Goal: Information Seeking & Learning: Learn about a topic

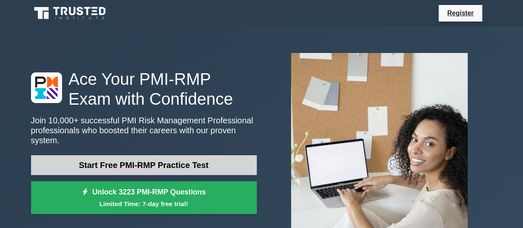
click at [169, 155] on link "Start Free PMI-RMP Practice Test" at bounding box center [144, 165] width 226 height 20
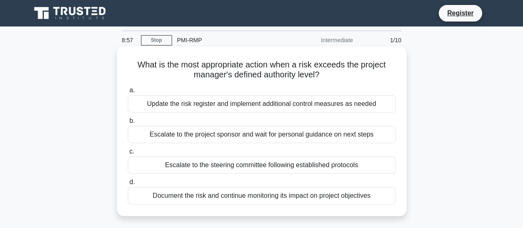
click at [181, 105] on div "Update the risk register and implement additional control measures as needed" at bounding box center [262, 103] width 268 height 17
click at [128, 93] on input "a. Update the risk register and implement additional control measures as needed" at bounding box center [128, 90] width 0 height 5
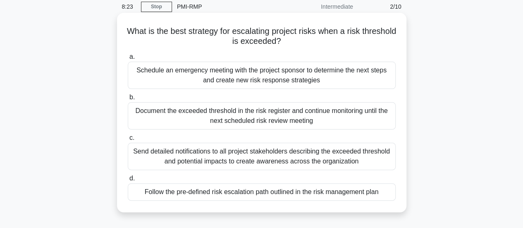
scroll to position [35, 0]
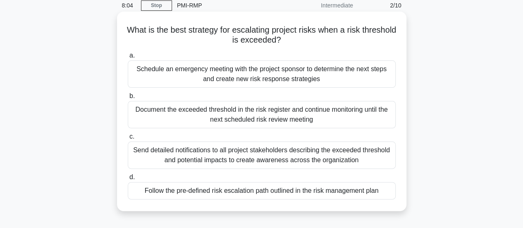
click at [164, 194] on div "Follow the pre-defined risk escalation path outlined in the risk management plan" at bounding box center [262, 190] width 268 height 17
click at [128, 180] on input "d. Follow the pre-defined risk escalation path outlined in the risk management …" at bounding box center [128, 176] width 0 height 5
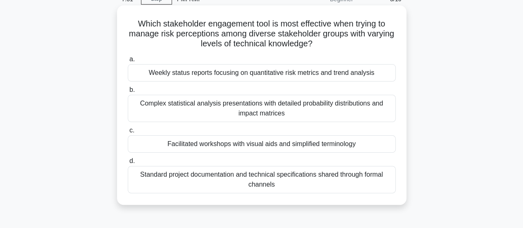
scroll to position [42, 0]
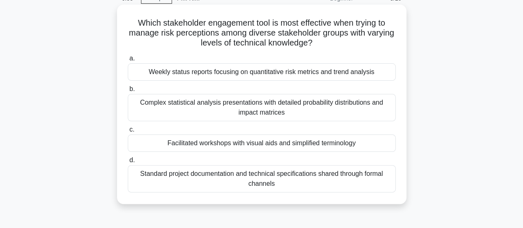
click at [179, 172] on div "Standard project documentation and technical specifications shared through form…" at bounding box center [262, 178] width 268 height 27
click at [128, 163] on input "d. Standard project documentation and technical specifications shared through f…" at bounding box center [128, 159] width 0 height 5
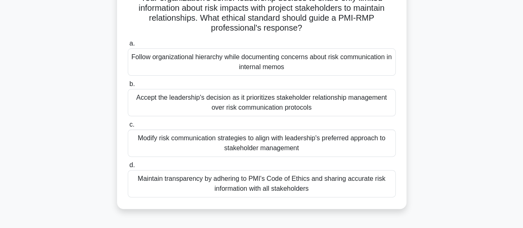
scroll to position [67, 0]
click at [288, 184] on div "Maintain transparency by adhering to PMI's Code of Ethics and sharing accurate …" at bounding box center [262, 182] width 268 height 27
click at [128, 167] on input "d. Maintain transparency by adhering to PMI's Code of Ethics and sharing accura…" at bounding box center [128, 164] width 0 height 5
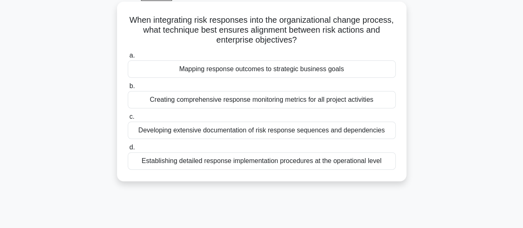
scroll to position [45, 0]
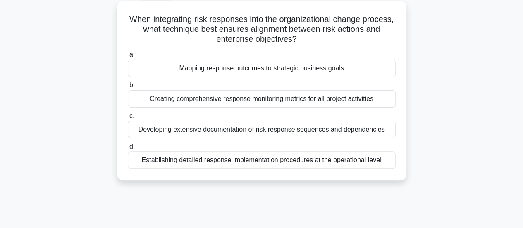
click at [338, 157] on div "Establishing detailed response implementation procedures at the operational lev…" at bounding box center [262, 159] width 268 height 17
click at [128, 149] on input "d. Establishing detailed response implementation procedures at the operational …" at bounding box center [128, 146] width 0 height 5
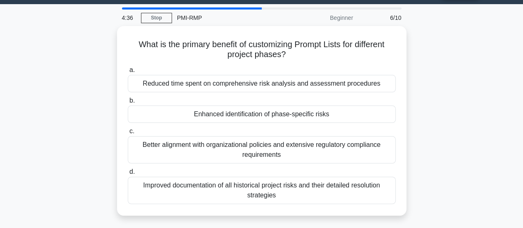
scroll to position [23, 0]
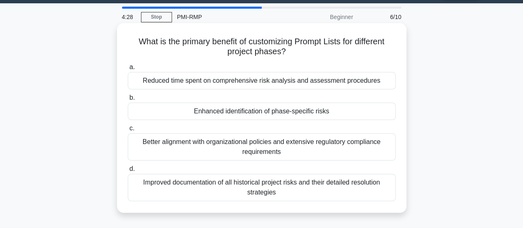
click at [339, 148] on div "Better alignment with organizational policies and extensive regulatory complian…" at bounding box center [262, 146] width 268 height 27
click at [128, 131] on input "c. Better alignment with organizational policies and extensive regulatory compl…" at bounding box center [128, 128] width 0 height 5
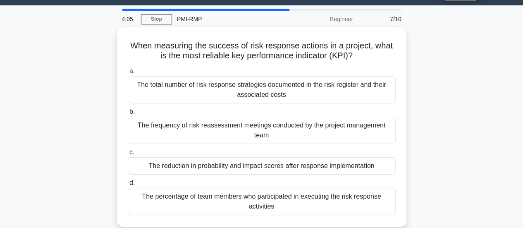
scroll to position [27, 0]
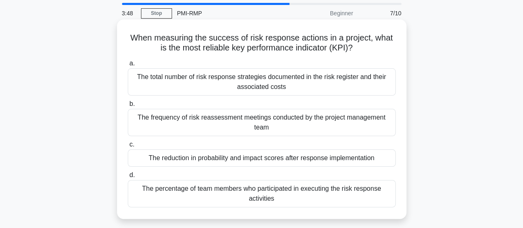
click at [340, 157] on div "The reduction in probability and impact scores after response implementation" at bounding box center [262, 157] width 268 height 17
click at [128, 147] on input "c. The reduction in probability and impact scores after response implementation" at bounding box center [128, 144] width 0 height 5
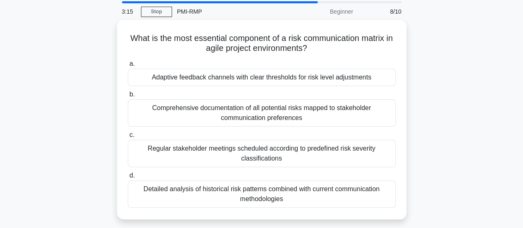
scroll to position [29, 0]
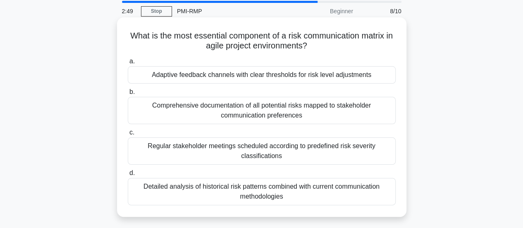
click at [326, 111] on div "Comprehensive documentation of all potential risks mapped to stakeholder commun…" at bounding box center [262, 110] width 268 height 27
click at [128, 95] on input "b. Comprehensive documentation of all potential risks mapped to stakeholder com…" at bounding box center [128, 91] width 0 height 5
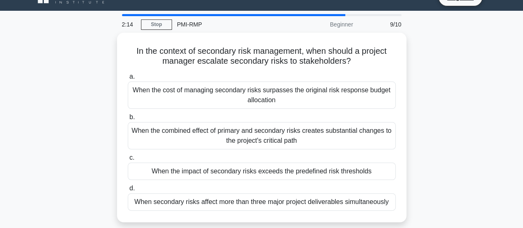
scroll to position [15, 0]
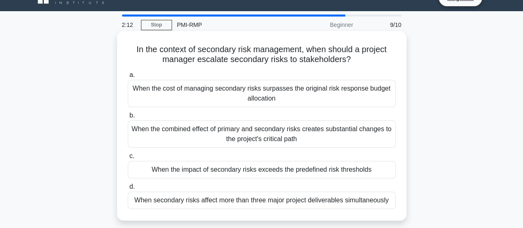
click at [310, 138] on div "When the combined effect of primary and secondary risks creates substantial cha…" at bounding box center [262, 133] width 268 height 27
click at [128, 118] on input "b. When the combined effect of primary and secondary risks creates substantial …" at bounding box center [128, 115] width 0 height 5
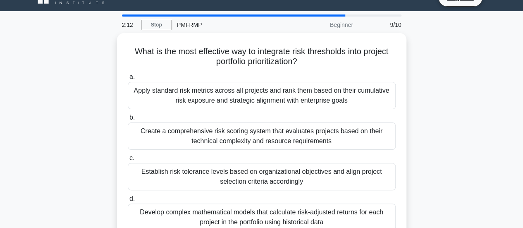
scroll to position [0, 0]
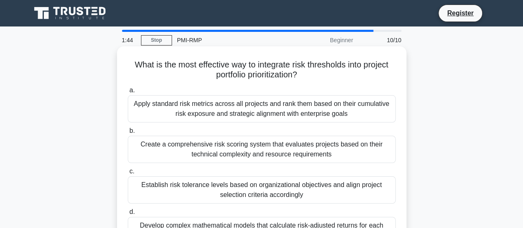
click at [344, 115] on div "Apply standard risk metrics across all projects and rank them based on their cu…" at bounding box center [262, 108] width 268 height 27
click at [128, 93] on input "a. Apply standard risk metrics across all projects and rank them based on their…" at bounding box center [128, 90] width 0 height 5
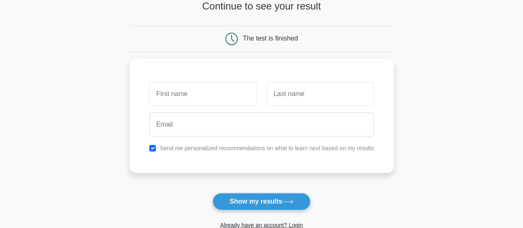
scroll to position [60, 0]
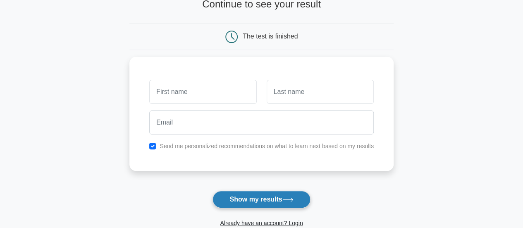
click at [265, 201] on button "Show my results" at bounding box center [261, 198] width 98 height 17
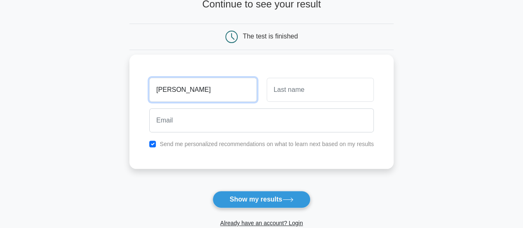
type input "[PERSON_NAME]"
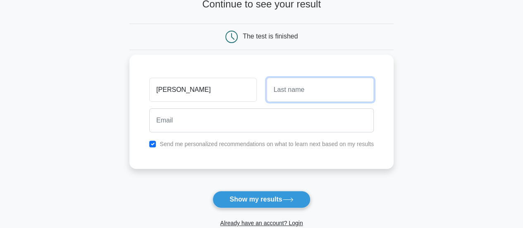
click at [336, 90] on input "text" at bounding box center [320, 90] width 107 height 24
type input "Newman"
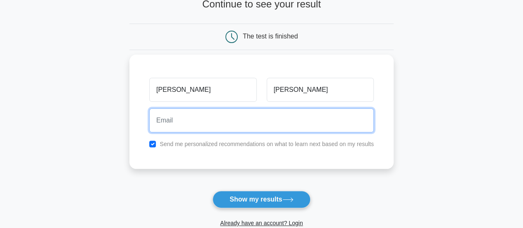
click at [251, 118] on input "email" at bounding box center [261, 120] width 224 height 24
type input "[EMAIL_ADDRESS][DOMAIN_NAME]"
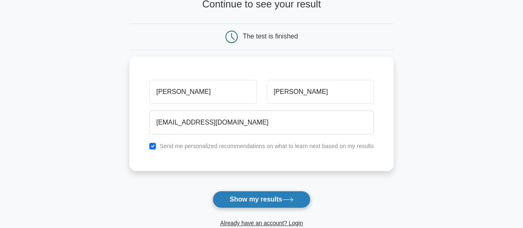
click at [255, 198] on button "Show my results" at bounding box center [261, 198] width 98 height 17
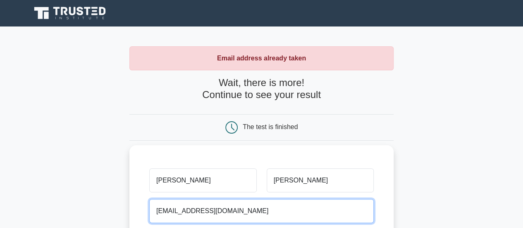
click at [240, 210] on input "[EMAIL_ADDRESS][DOMAIN_NAME]" at bounding box center [261, 211] width 224 height 24
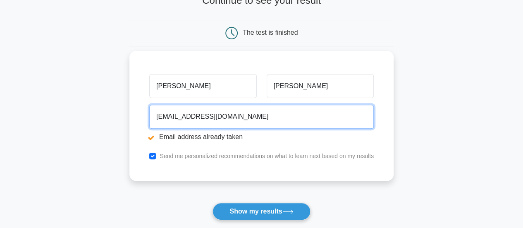
scroll to position [98, 0]
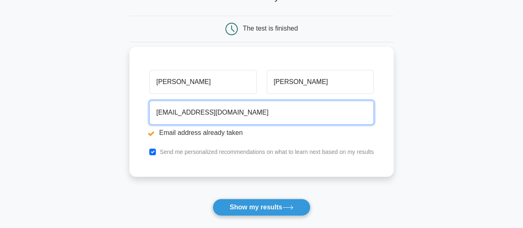
drag, startPoint x: 233, startPoint y: 111, endPoint x: 155, endPoint y: 111, distance: 77.7
click at [155, 111] on input "[EMAIL_ADDRESS][DOMAIN_NAME]" at bounding box center [261, 112] width 224 height 24
type input "Michael.Byamugisha@nita.go.ug"
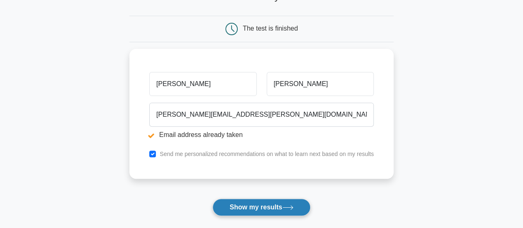
click at [264, 206] on button "Show my results" at bounding box center [261, 206] width 98 height 17
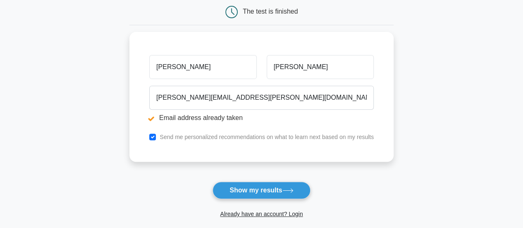
scroll to position [117, 0]
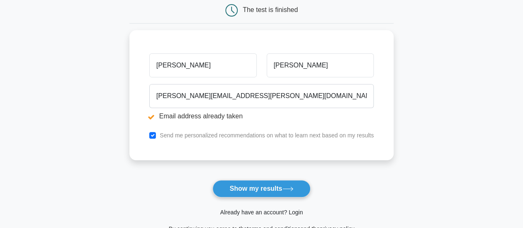
click at [254, 211] on link "Already have an account? Login" at bounding box center [261, 212] width 83 height 7
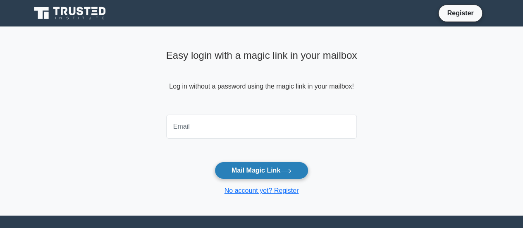
click at [239, 171] on button "Mail Magic Link" at bounding box center [261, 170] width 94 height 17
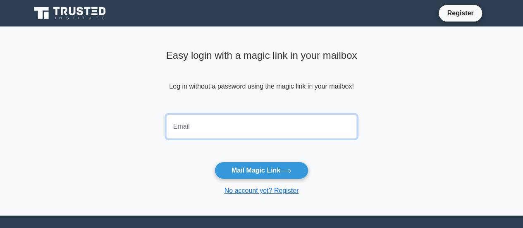
click at [195, 131] on input "email" at bounding box center [261, 126] width 191 height 24
type input "[EMAIL_ADDRESS][DOMAIN_NAME]"
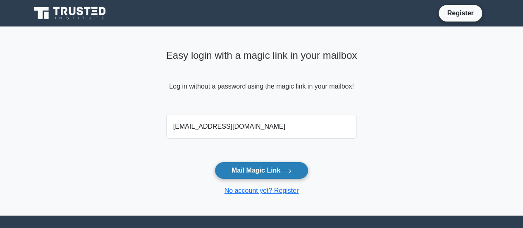
click at [241, 169] on button "Mail Magic Link" at bounding box center [261, 170] width 94 height 17
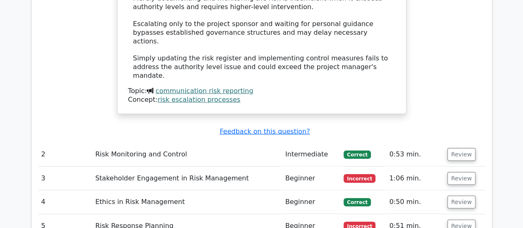
scroll to position [1087, 0]
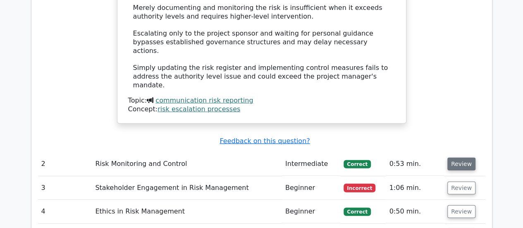
click at [451, 157] on button "Review" at bounding box center [461, 163] width 28 height 13
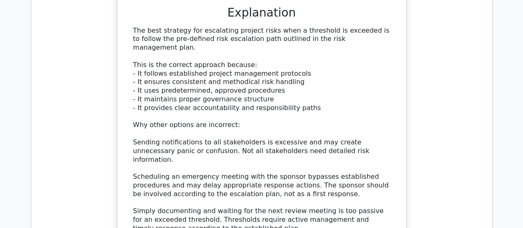
scroll to position [1576, 0]
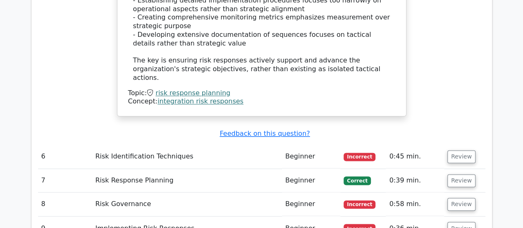
scroll to position [2164, 0]
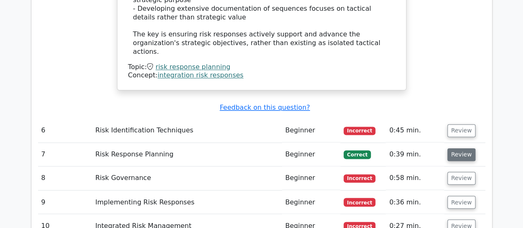
click at [460, 148] on button "Review" at bounding box center [461, 154] width 28 height 13
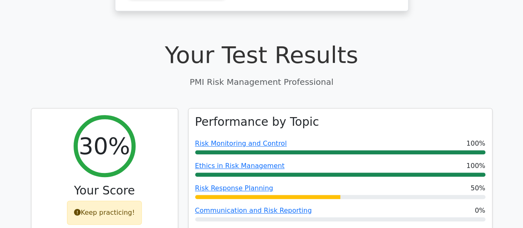
scroll to position [0, 0]
